Goal: Information Seeking & Learning: Find specific fact

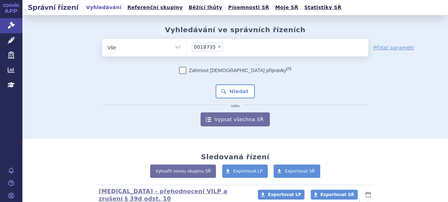
click at [227, 84] on div "Zahrnout bratrské přípravky (?) * Pozor, hledání dle vyhledávacího parametru In…" at bounding box center [235, 96] width 266 height 59
click at [228, 89] on button "Hledat" at bounding box center [236, 91] width 40 height 14
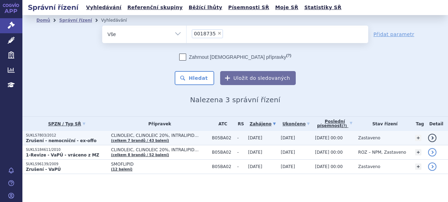
click at [76, 136] on p "SUKLS7803/2012" at bounding box center [67, 135] width 82 height 5
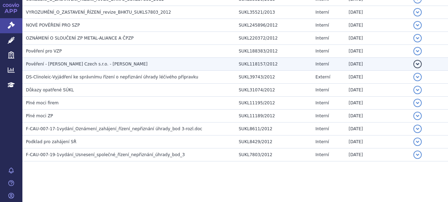
scroll to position [83, 0]
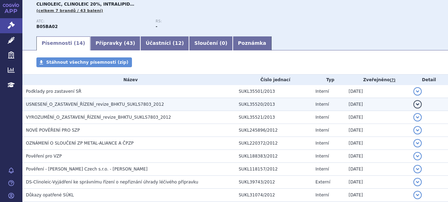
click at [107, 105] on span "USNESENÍ_O_ZASTAVENÍ_ŘÍZENÍ_revize_BHKTU_SUKLS7803_2012" at bounding box center [95, 104] width 138 height 5
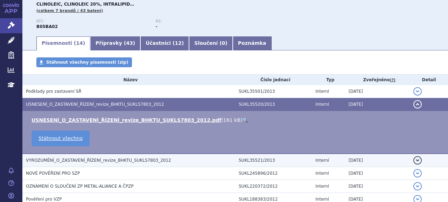
scroll to position [118, 0]
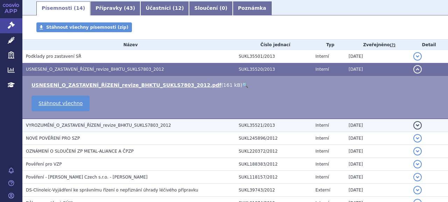
click at [149, 127] on span "VYROZUMĚNÍ_O_ZASTAVENÍ_ŘÍZENÍ_revize_BHKTU_SUKLS7803_2012" at bounding box center [98, 125] width 145 height 5
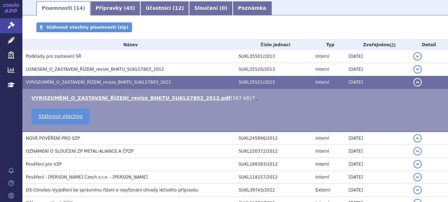
click at [86, 93] on td "VYROZUMĚNÍ_O_ZASTAVENÍ_ŘÍZENÍ_revize_BHKTU_SUKLS7803_2012.pdf ( 167 kB ) 🔍 Stáh…" at bounding box center [234, 110] width 425 height 43
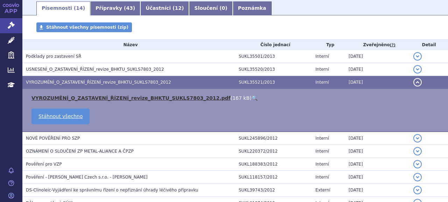
click at [86, 96] on link "VYROZUMĚNÍ_O_ZASTAVENÍ_ŘÍZENÍ_revize_BHKTU_SUKLS7803_2012.pdf" at bounding box center [130, 98] width 199 height 6
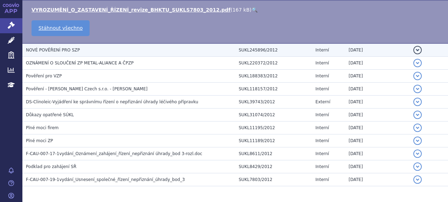
scroll to position [196, 0]
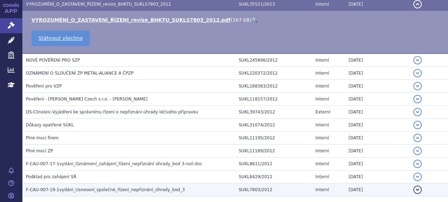
click at [126, 189] on span "F-CAU-007-19-1vydání_Usnesení_společné_řízení_nepřiznání_úhrady_bod_3" at bounding box center [105, 189] width 159 height 5
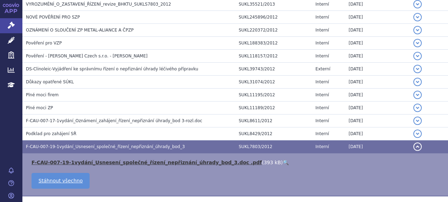
click at [126, 162] on link "F-CAU-007-19-1vydání_Usnesení_společné_řízení_nepřiznání_úhrady_bod_3.doc .pdf" at bounding box center [146, 163] width 230 height 6
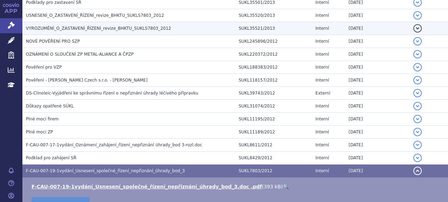
scroll to position [161, 0]
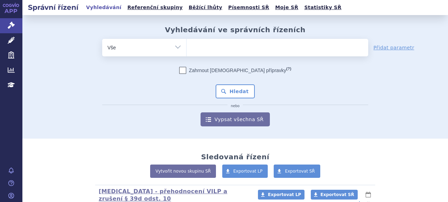
click at [214, 49] on ul at bounding box center [277, 46] width 182 height 15
click at [186, 49] on select at bounding box center [186, 46] width 0 height 17
paste input "SUKLS35731/2023"
type input "SUKLS35731/2023"
select select "SUKLS35731/2023"
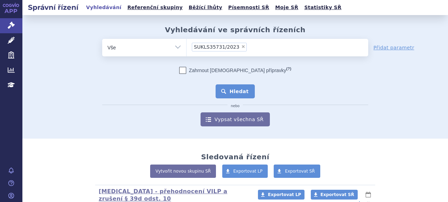
click at [222, 93] on button "Hledat" at bounding box center [236, 91] width 40 height 14
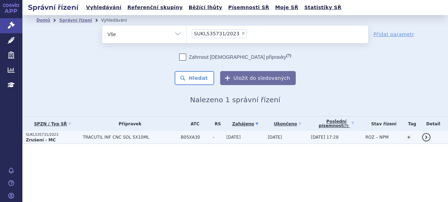
click at [56, 137] on p "Zrušení - MC" at bounding box center [52, 140] width 53 height 6
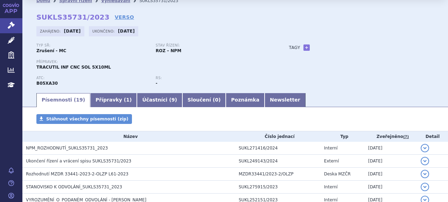
scroll to position [70, 0]
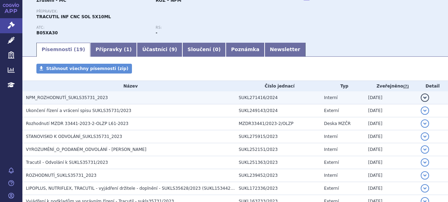
click at [65, 96] on span "NPM_ROZHODNUTÍ_SUKLS35731_2023" at bounding box center [67, 97] width 82 height 5
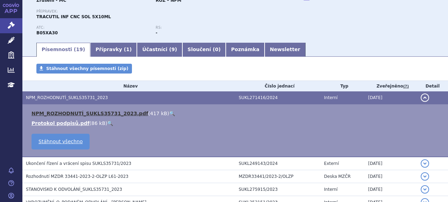
click at [85, 113] on link "NPM_ROZHODNUTÍ_SUKLS35731_2023.pdf" at bounding box center [89, 114] width 116 height 6
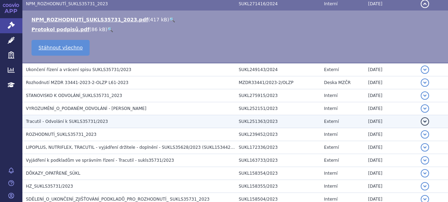
scroll to position [175, 0]
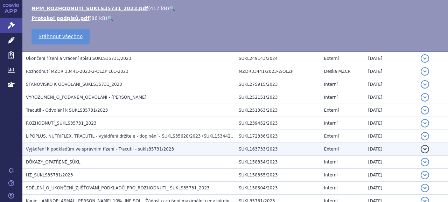
click at [106, 150] on span "Vyjádření k podkladům ve správním řízení - Tracutil - sukls35731/2023" at bounding box center [100, 149] width 148 height 5
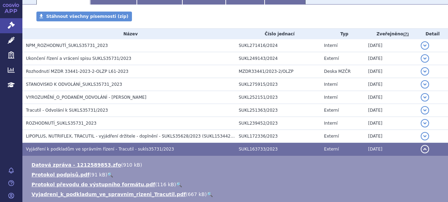
scroll to position [192, 0]
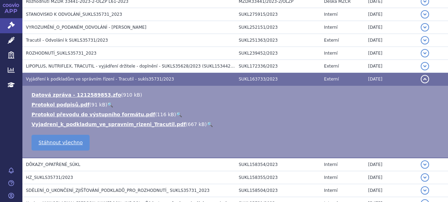
click at [96, 127] on td "Datová zpráva - 1212589853.zfo ( 910 kB ) Protokol podpisů.pdf ( 91 kB ) 🔍 116 …" at bounding box center [234, 122] width 425 height 72
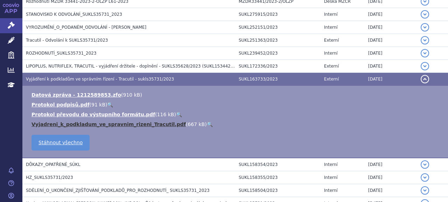
click at [97, 122] on link "Vyjadreni_k_podkladum_ve_spravnim_rizeni_Tracutil.pdf" at bounding box center [108, 124] width 154 height 6
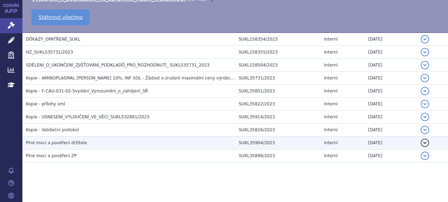
scroll to position [318, 0]
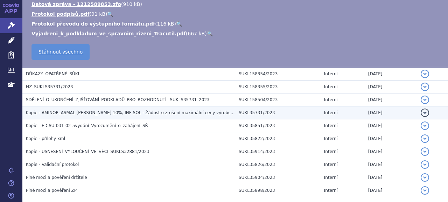
click at [125, 113] on span "Kopie - AMINOPLASMAL B.BRAUN 10%, INF SOL - Žádost o zrušení maximální ceny výr…" at bounding box center [132, 112] width 213 height 5
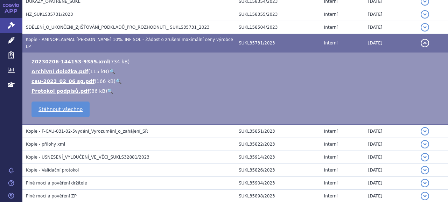
scroll to position [210, 0]
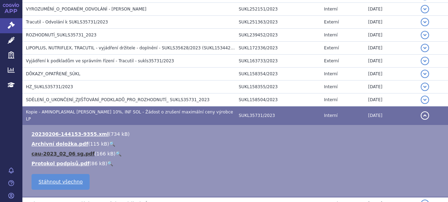
click at [61, 151] on link "cau-2023_02_06 sg.pdf" at bounding box center [62, 154] width 63 height 6
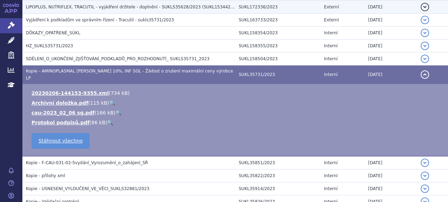
scroll to position [213, 0]
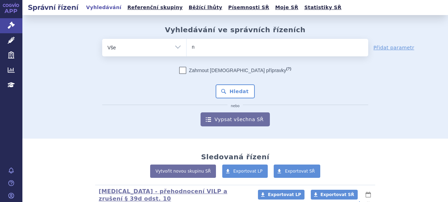
type input "no"
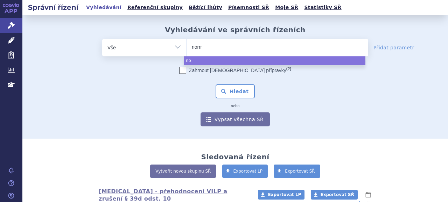
type input "normo"
type input "normosa"
type input "normosanf"
type input "normosang"
select select "normosang"
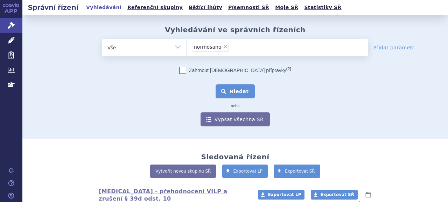
click at [243, 90] on button "Hledat" at bounding box center [236, 91] width 40 height 14
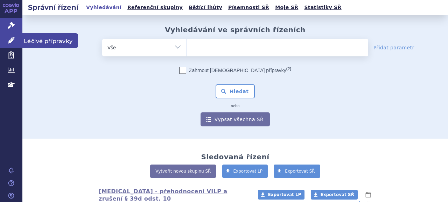
click at [14, 38] on icon at bounding box center [11, 40] width 7 height 7
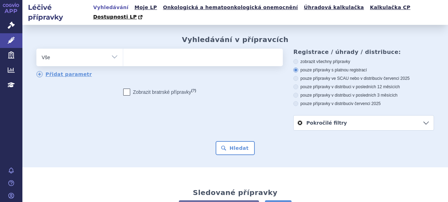
click at [307, 116] on link "Pokročilé filtry" at bounding box center [364, 122] width 140 height 15
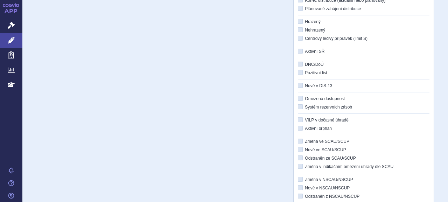
scroll to position [175, 0]
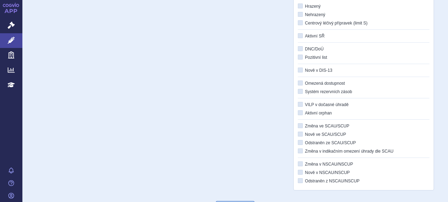
click at [338, 123] on label "Změna ve SCAU/SCUP" at bounding box center [364, 126] width 132 height 6
click at [303, 124] on input "Změna ve SCAU/SCUP" at bounding box center [300, 126] width 5 height 5
checkbox input "true"
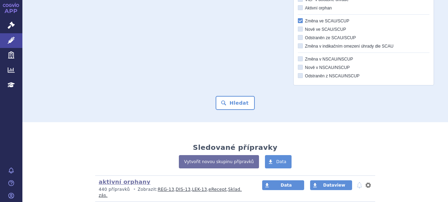
drag, startPoint x: 236, startPoint y: 91, endPoint x: 271, endPoint y: 64, distance: 44.2
click at [299, 73] on icon at bounding box center [300, 75] width 5 height 5
click at [299, 74] on input "Odstraněn z NSCAU/NSCUP" at bounding box center [300, 76] width 5 height 5
checkbox input "true"
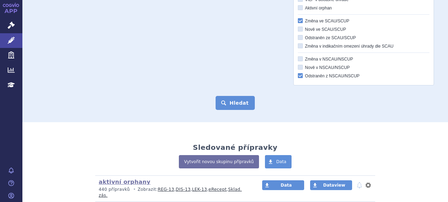
click at [225, 96] on button "Hledat" at bounding box center [236, 103] width 40 height 14
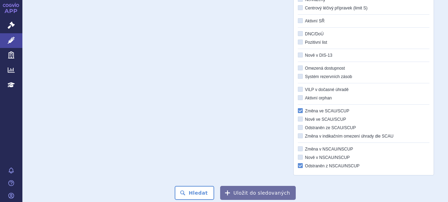
scroll to position [156, 0]
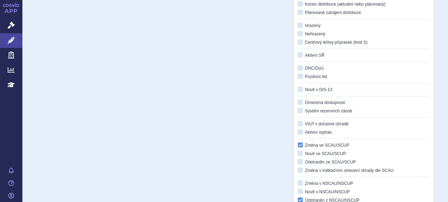
click at [298, 142] on icon at bounding box center [300, 144] width 5 height 5
click at [298, 143] on input "Změna ve SCAU/SCUP" at bounding box center [300, 145] width 5 height 5
checkbox input "false"
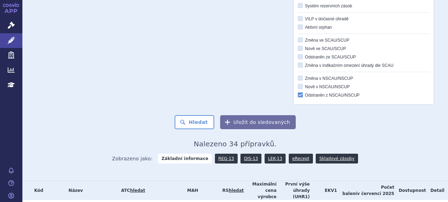
scroll to position [366, 0]
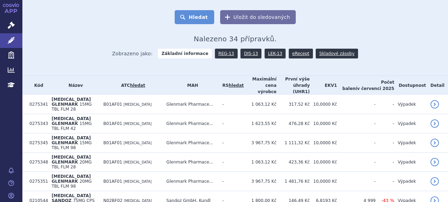
click at [186, 10] on button "Hledat" at bounding box center [195, 17] width 40 height 14
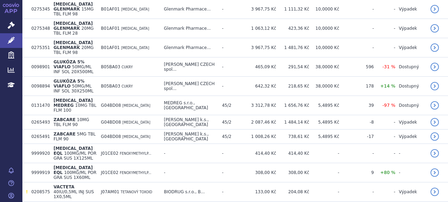
scroll to position [455, 0]
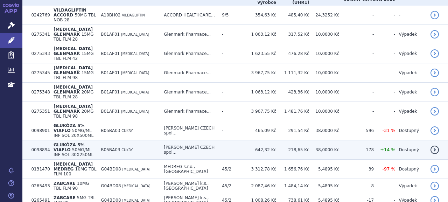
click at [84, 142] on span "GLUKÓZA 5% VIAFLO" at bounding box center [69, 147] width 31 height 10
click at [40, 140] on td "0098894" at bounding box center [39, 149] width 22 height 19
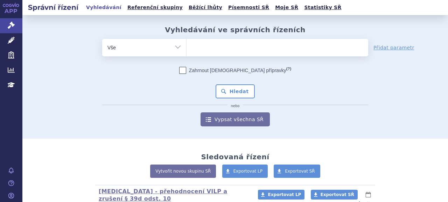
click at [198, 51] on ul at bounding box center [277, 46] width 182 height 15
click at [186, 51] on select at bounding box center [186, 46] width 0 height 17
type input "gl"
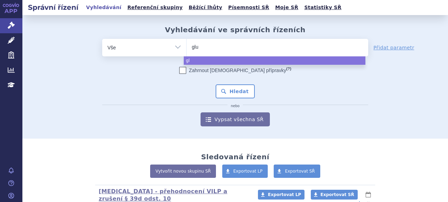
type input "gluk"
drag, startPoint x: 214, startPoint y: 49, endPoint x: 149, endPoint y: 46, distance: 64.8
click at [149, 46] on div "odstranit Vše Spisová značka Typ SŘ Přípravek/SUKL kód gluk" at bounding box center [235, 47] width 266 height 17
click at [192, 48] on input "gluk" at bounding box center [201, 46] width 19 height 9
select select "gluk"
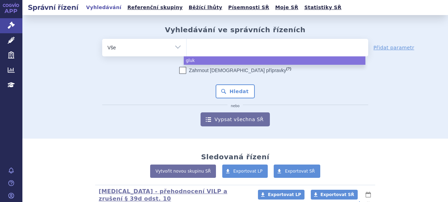
click at [186, 48] on select "gluk" at bounding box center [186, 46] width 0 height 17
click at [206, 47] on span "×" at bounding box center [208, 46] width 4 height 4
click at [186, 47] on select "gluk" at bounding box center [186, 46] width 0 height 17
select select
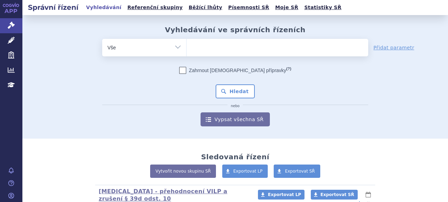
click at [204, 48] on ul at bounding box center [277, 46] width 182 height 15
click at [186, 48] on select "gluk" at bounding box center [186, 46] width 0 height 17
paste input "0098894"
type input "0098894"
select select "0098894"
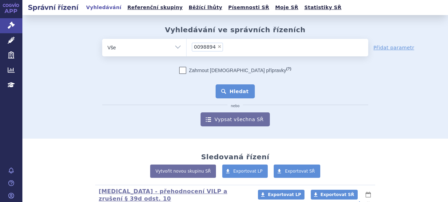
drag, startPoint x: 235, startPoint y: 91, endPoint x: 230, endPoint y: 91, distance: 4.9
click at [234, 90] on button "Hledat" at bounding box center [236, 91] width 40 height 14
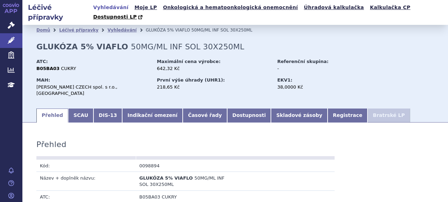
click at [144, 160] on td "0098894" at bounding box center [185, 166] width 99 height 12
copy td "0098894"
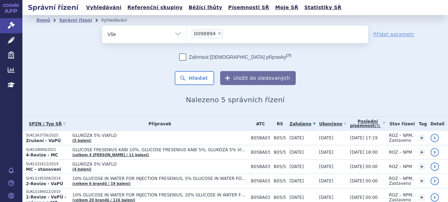
scroll to position [31, 0]
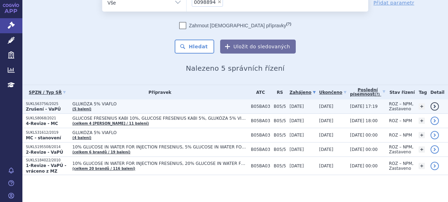
click at [50, 105] on p "SUKLS63756/2025" at bounding box center [47, 103] width 43 height 5
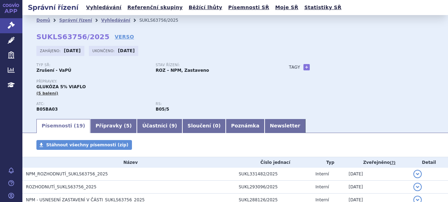
scroll to position [70, 0]
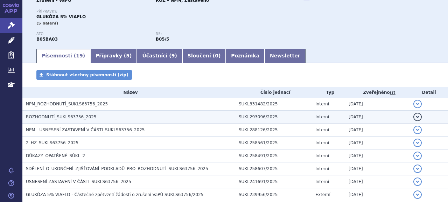
click at [64, 118] on span "ROZHODNUTÍ_SUKLS63756_2025" at bounding box center [61, 116] width 71 height 5
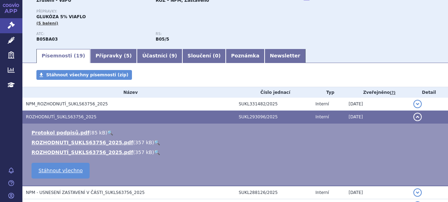
click at [76, 146] on ul "Protokol podpisů.pdf ( 85 kB ) 🔍 ROZHODNUTI_SUKLS63756_2025.pdf ( 357 kB ) 🔍" at bounding box center [234, 142] width 411 height 27
click at [76, 142] on link "ROZHODNUTI_SUKLS63756_2025.pdf" at bounding box center [81, 143] width 101 height 6
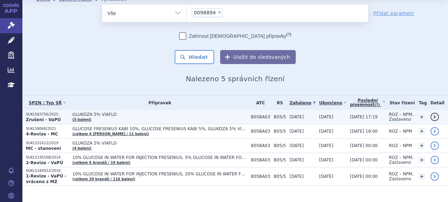
scroll to position [31, 0]
